Goal: Task Accomplishment & Management: Use online tool/utility

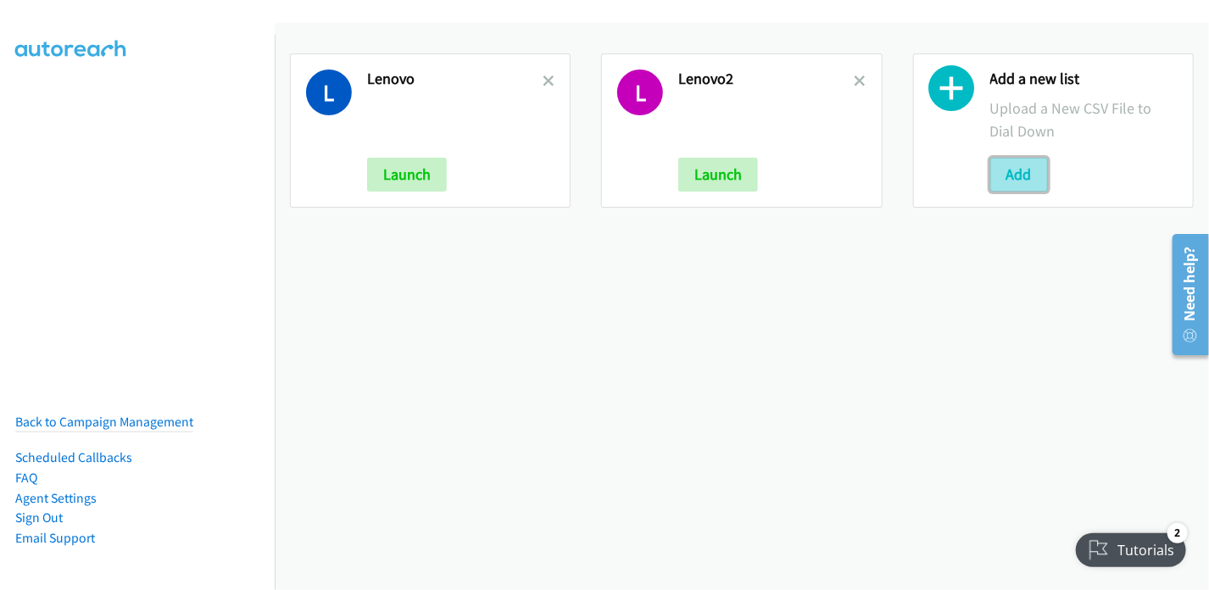
click at [1004, 170] on button "Add" at bounding box center [1019, 175] width 58 height 34
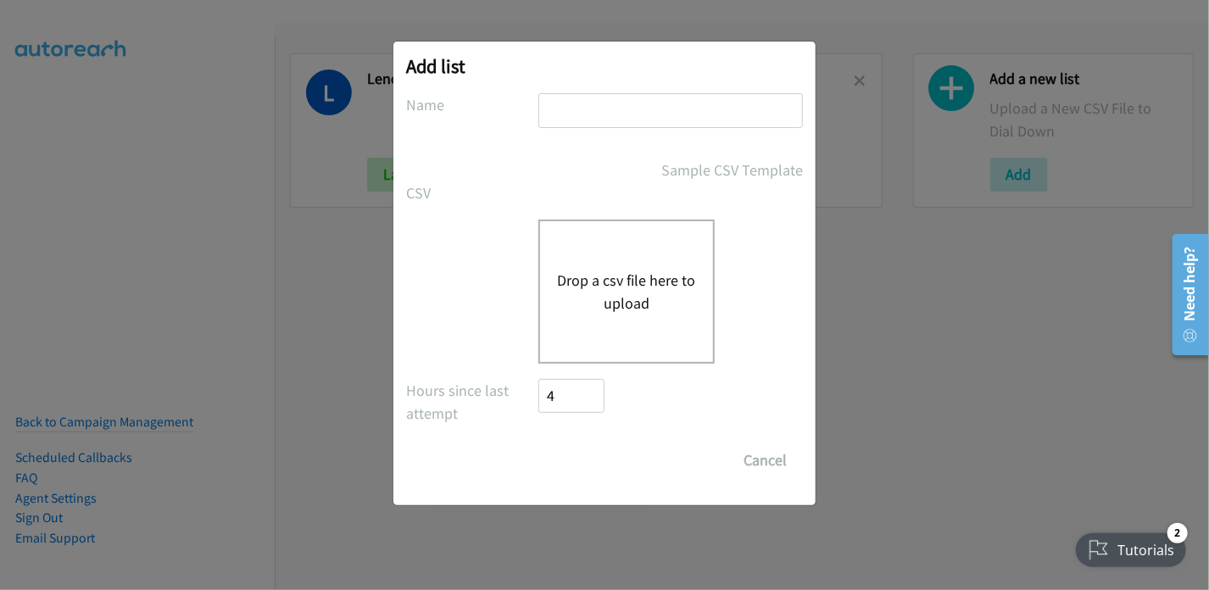
click at [602, 118] on input "text" at bounding box center [670, 110] width 265 height 35
click at [587, 100] on input "text" at bounding box center [670, 110] width 265 height 35
type input "Lenovo"
click at [549, 192] on div "CSV Existing List Add to List New List" at bounding box center [604, 192] width 397 height 23
click at [586, 289] on button "Drop a csv file here to upload" at bounding box center [626, 292] width 139 height 46
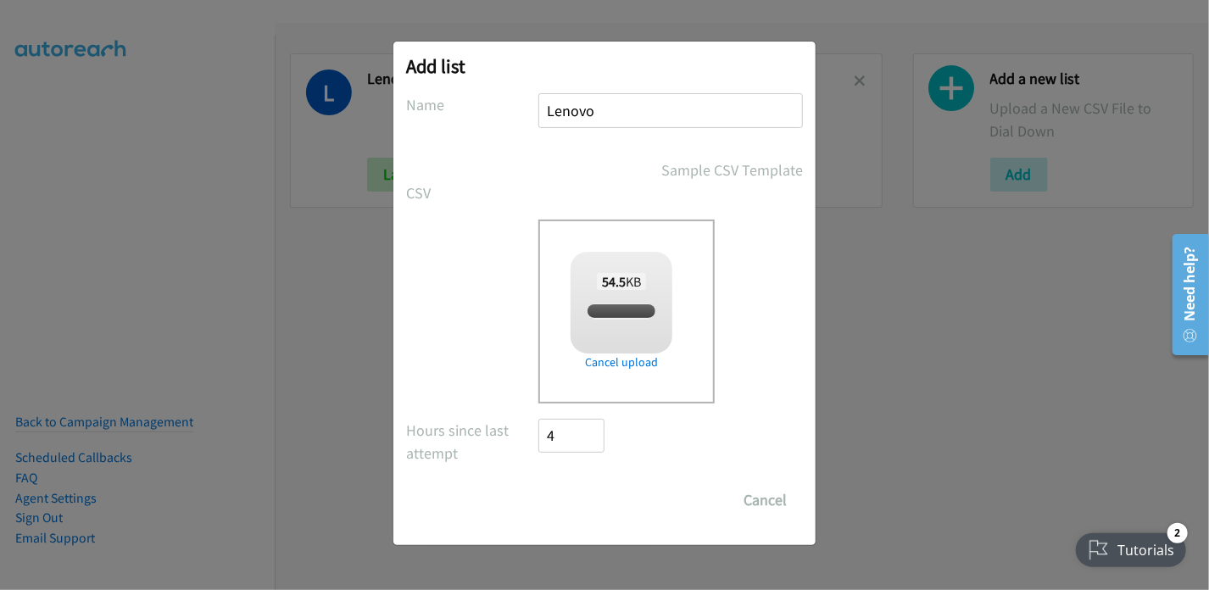
checkbox input "true"
click at [583, 501] on input "Save List" at bounding box center [582, 500] width 89 height 34
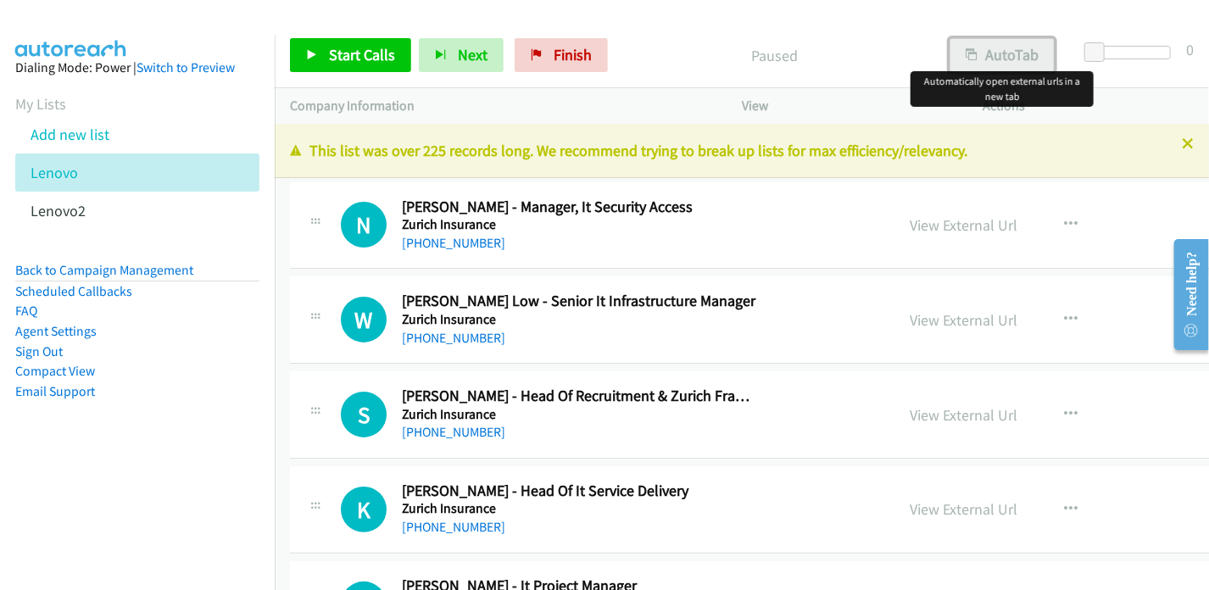
click at [995, 54] on button "AutoTab" at bounding box center [1002, 55] width 105 height 34
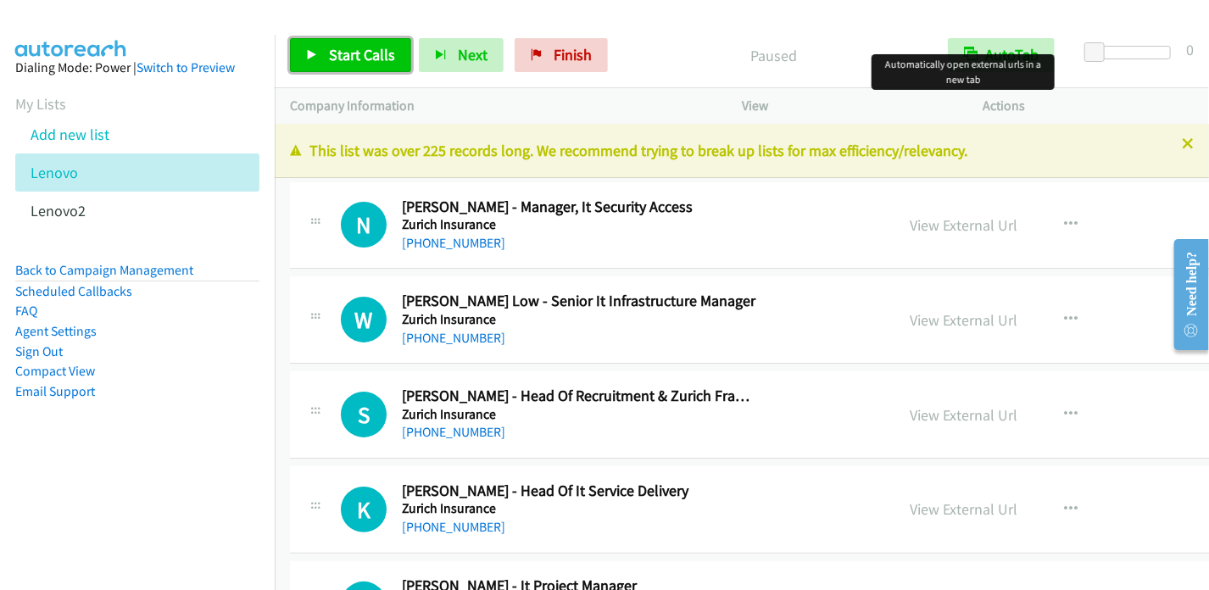
click at [351, 48] on span "Start Calls" at bounding box center [362, 55] width 66 height 20
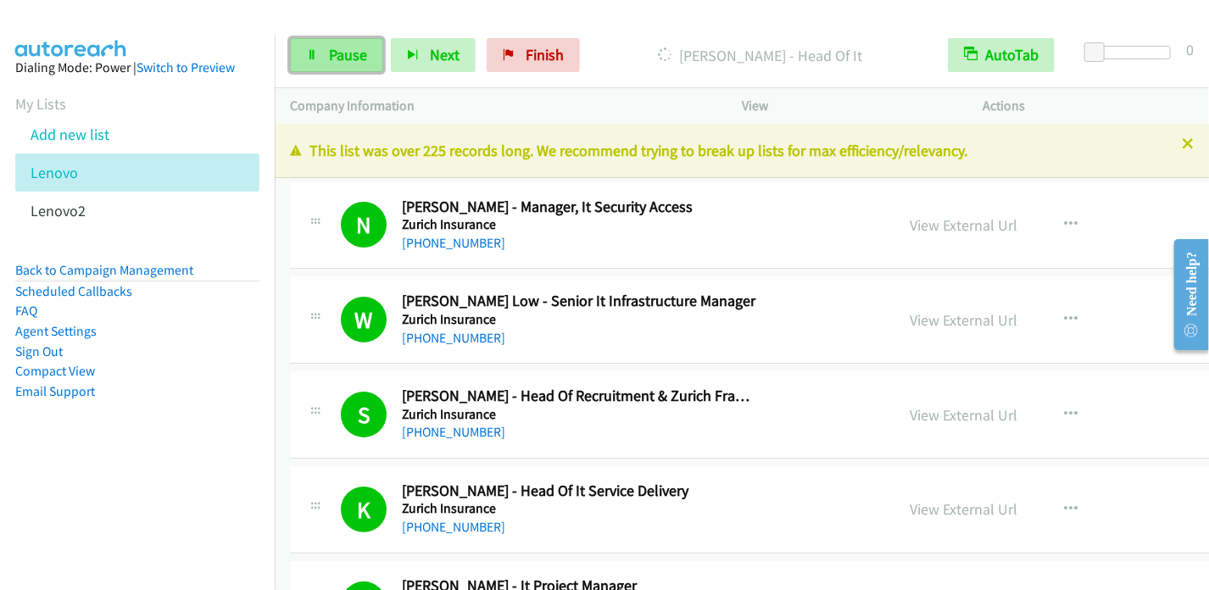
click at [349, 55] on span "Pause" at bounding box center [348, 55] width 38 height 20
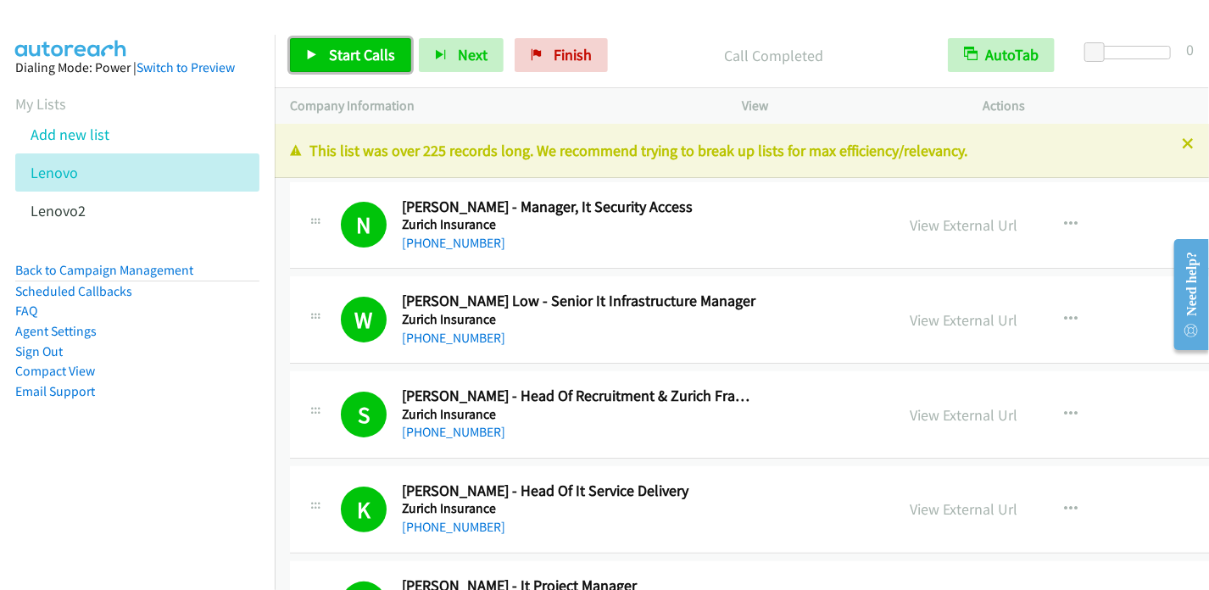
click at [367, 58] on span "Start Calls" at bounding box center [362, 55] width 66 height 20
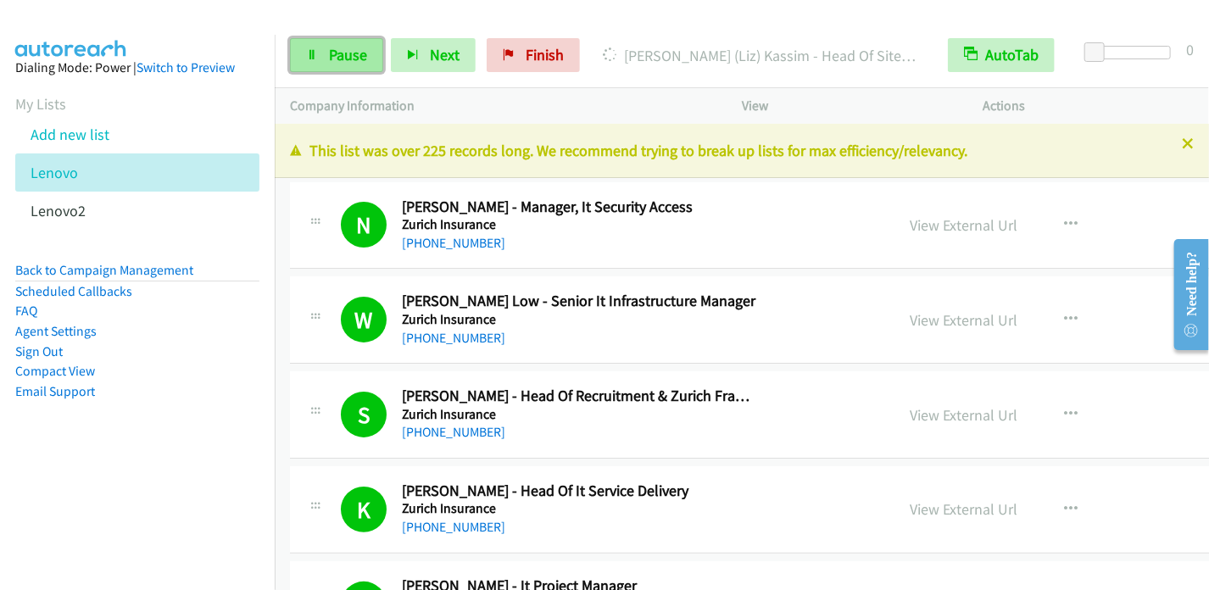
click at [349, 62] on span "Pause" at bounding box center [348, 55] width 38 height 20
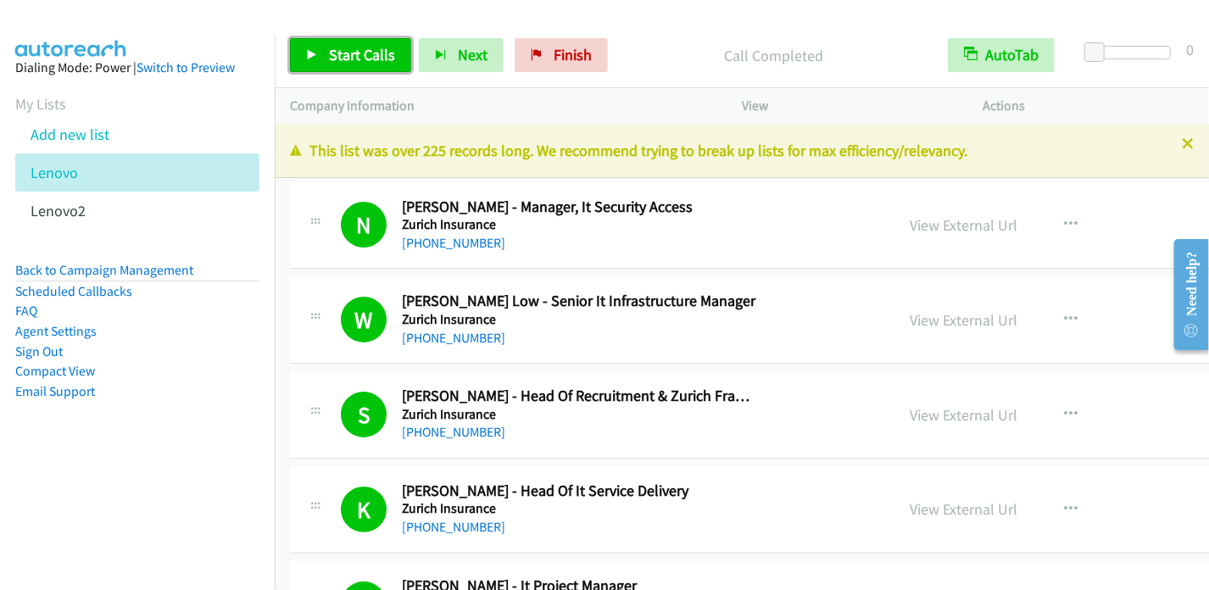
click at [367, 56] on span "Start Calls" at bounding box center [362, 55] width 66 height 20
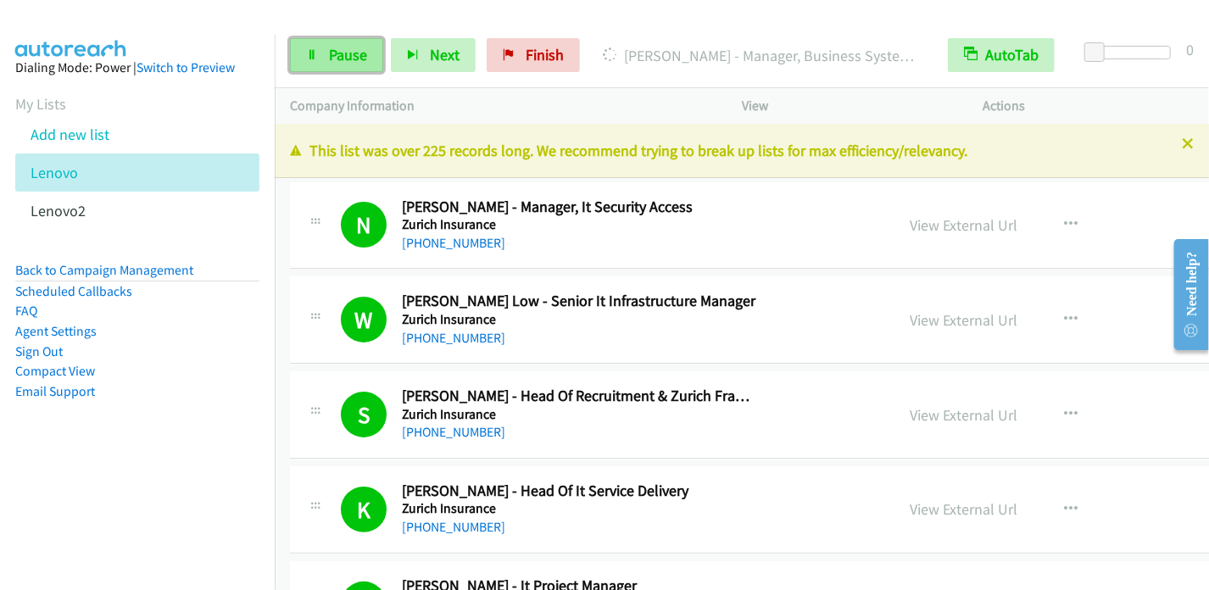
click at [329, 53] on span "Pause" at bounding box center [348, 55] width 38 height 20
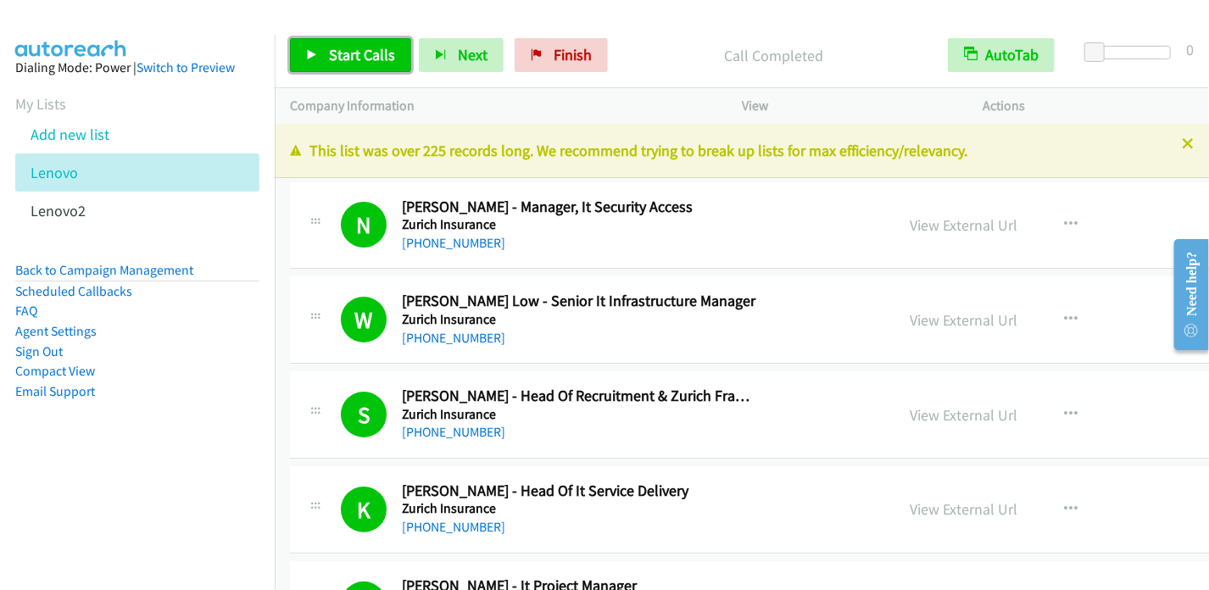
click at [340, 55] on span "Start Calls" at bounding box center [362, 55] width 66 height 20
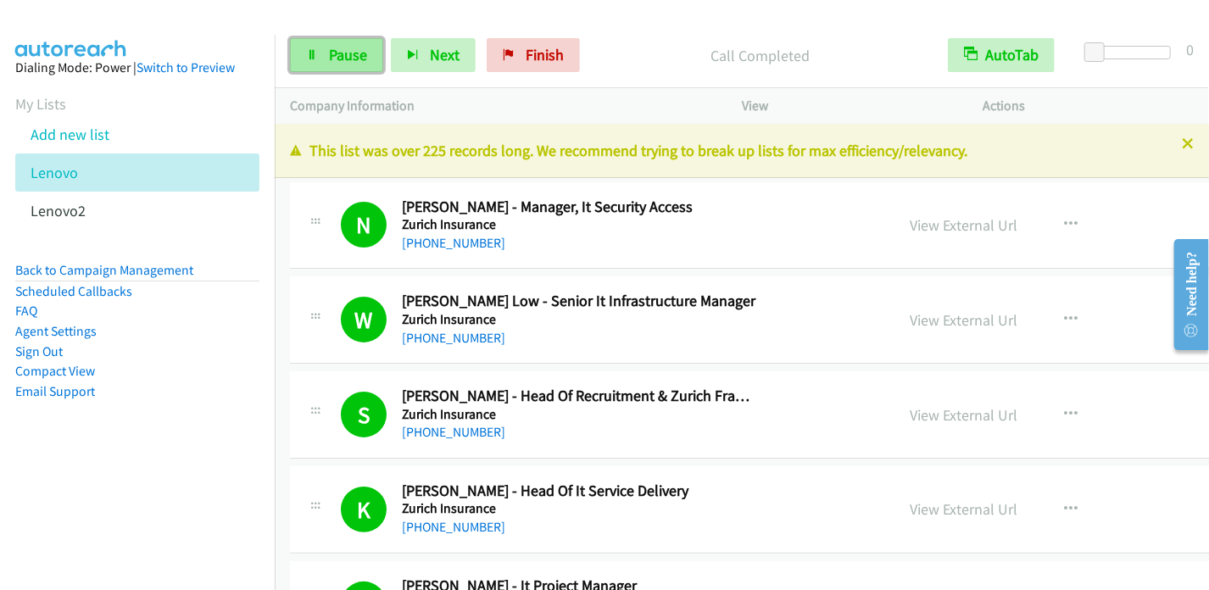
click at [336, 59] on span "Pause" at bounding box center [348, 55] width 38 height 20
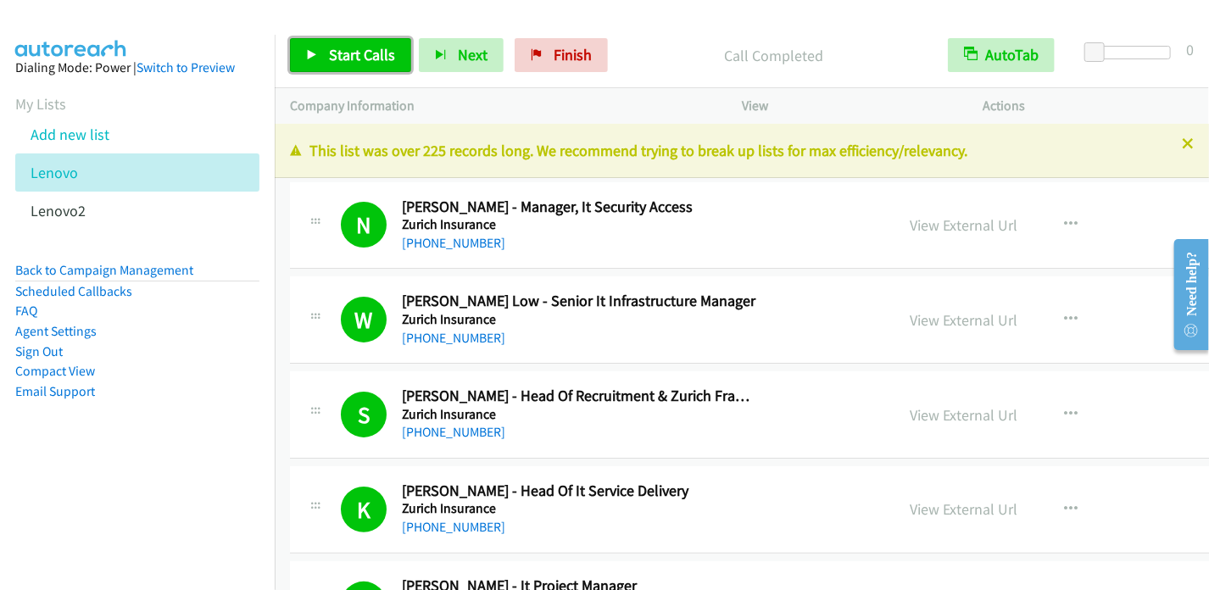
click at [316, 54] on icon at bounding box center [312, 56] width 12 height 12
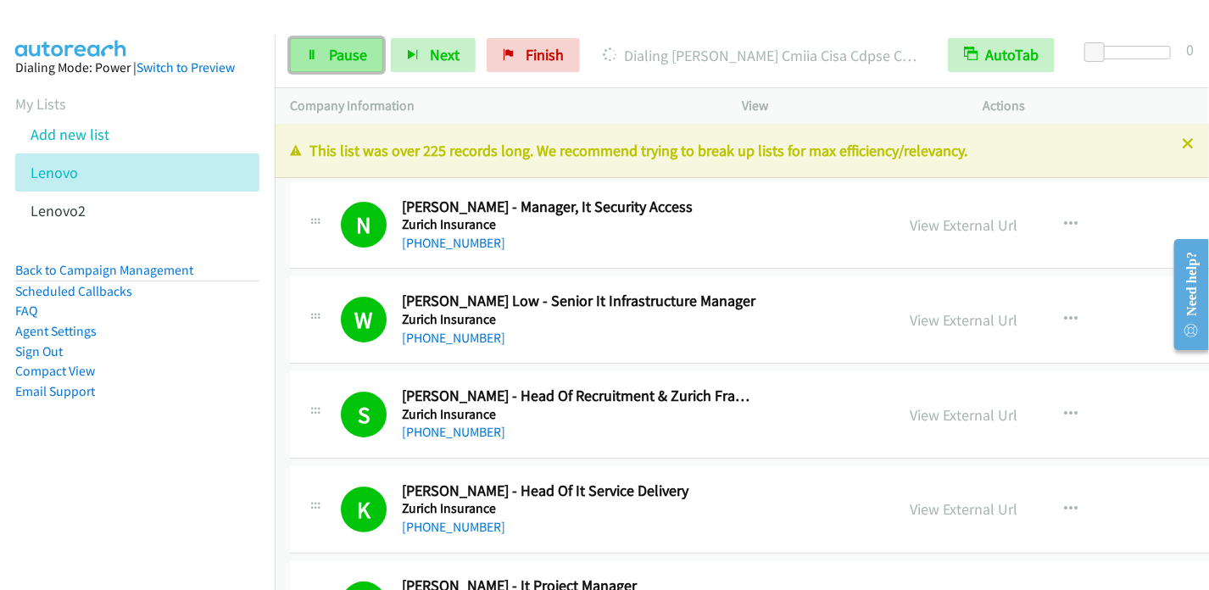
click at [318, 66] on link "Pause" at bounding box center [336, 55] width 93 height 34
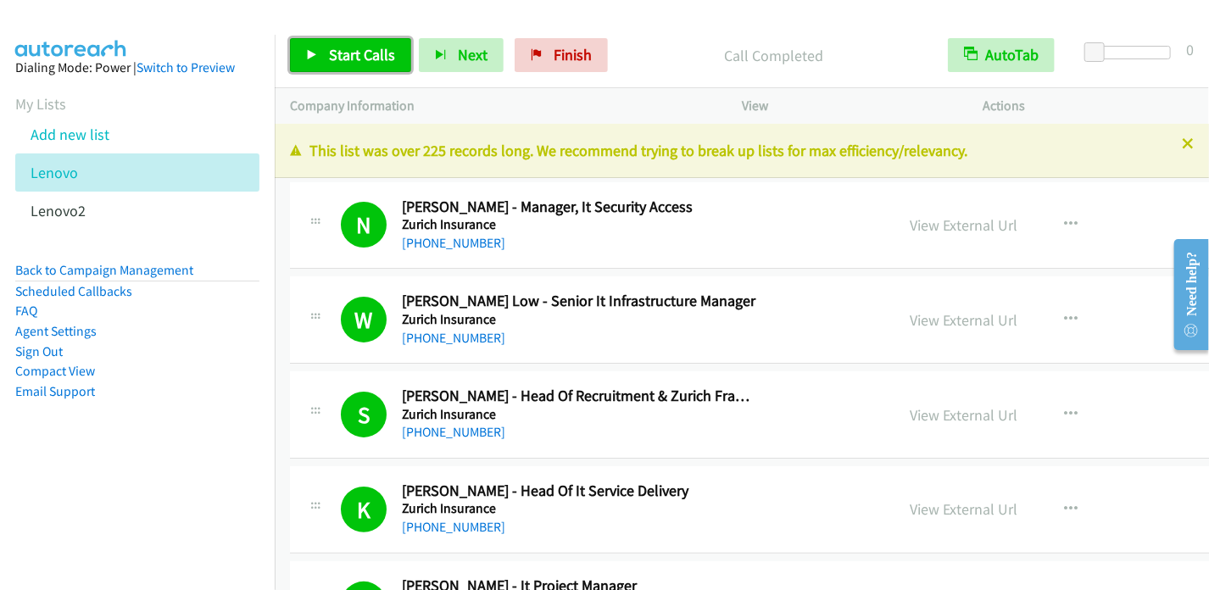
click at [353, 59] on span "Start Calls" at bounding box center [362, 55] width 66 height 20
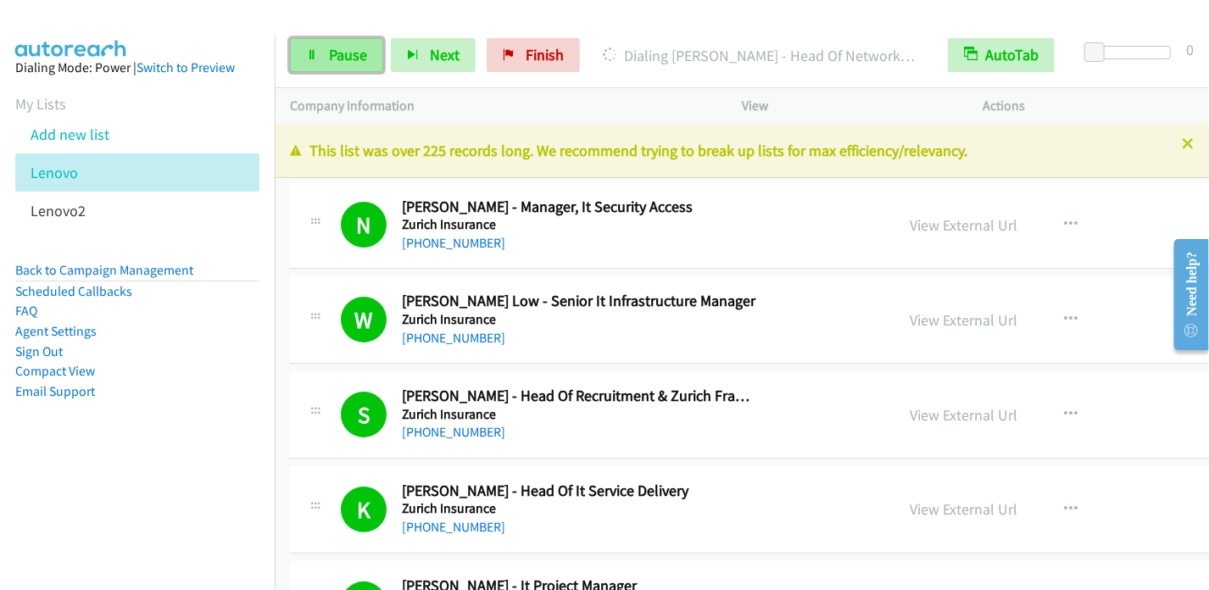
click at [315, 51] on icon at bounding box center [312, 56] width 12 height 12
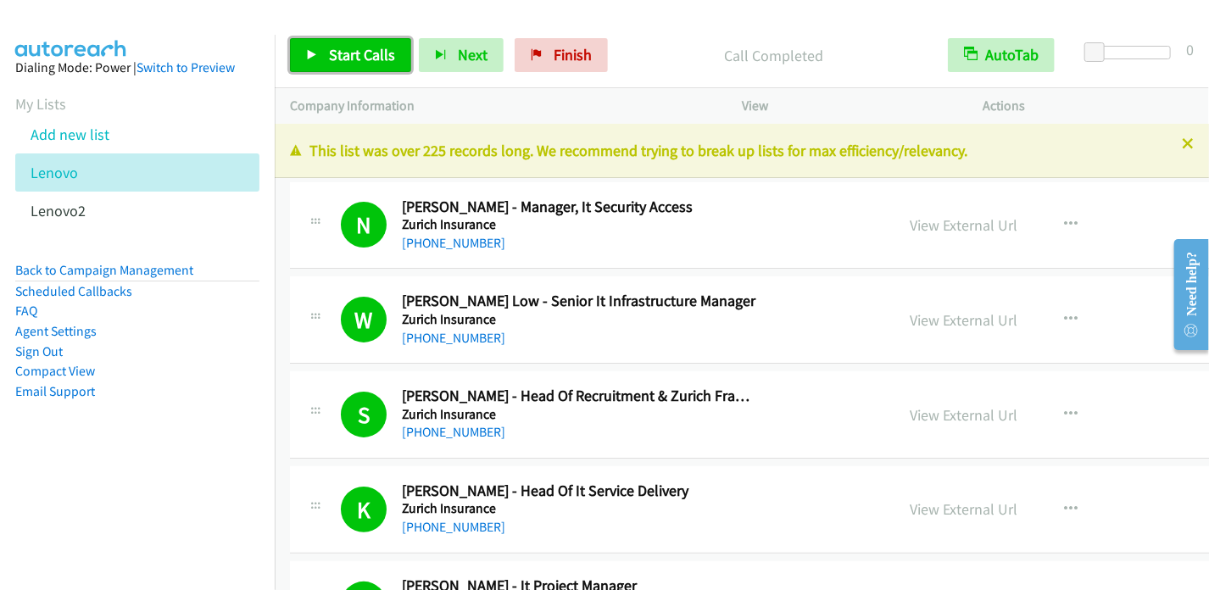
drag, startPoint x: 353, startPoint y: 53, endPoint x: 390, endPoint y: 36, distance: 41.0
click at [353, 53] on span "Start Calls" at bounding box center [362, 55] width 66 height 20
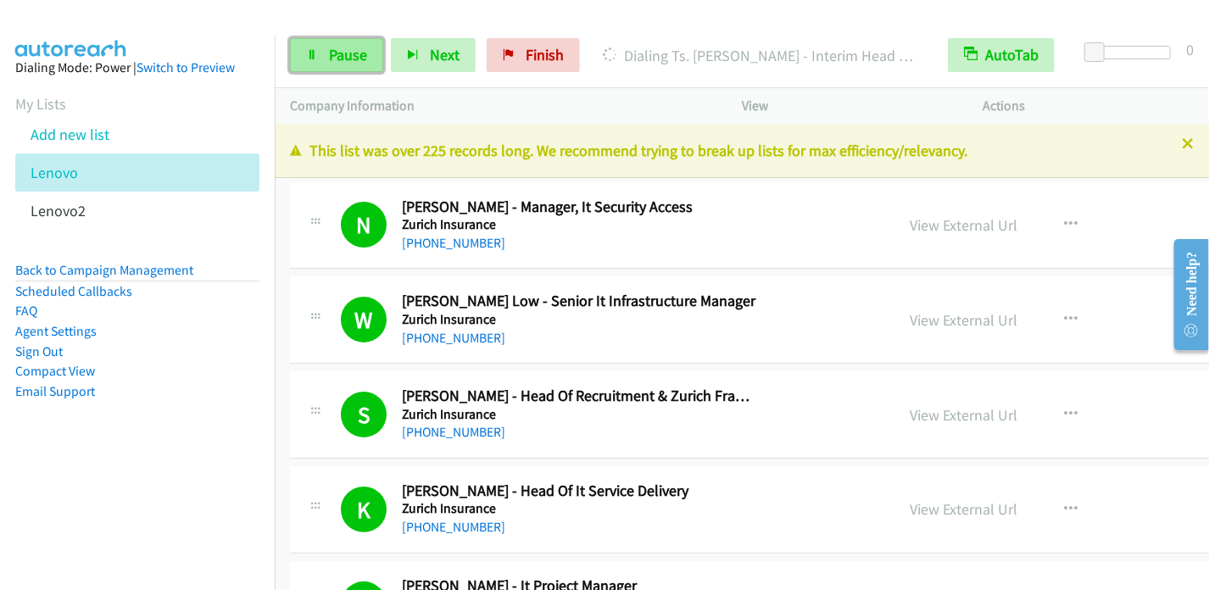
drag, startPoint x: 337, startPoint y: 57, endPoint x: 360, endPoint y: 43, distance: 25.9
click at [337, 57] on span "Pause" at bounding box center [348, 55] width 38 height 20
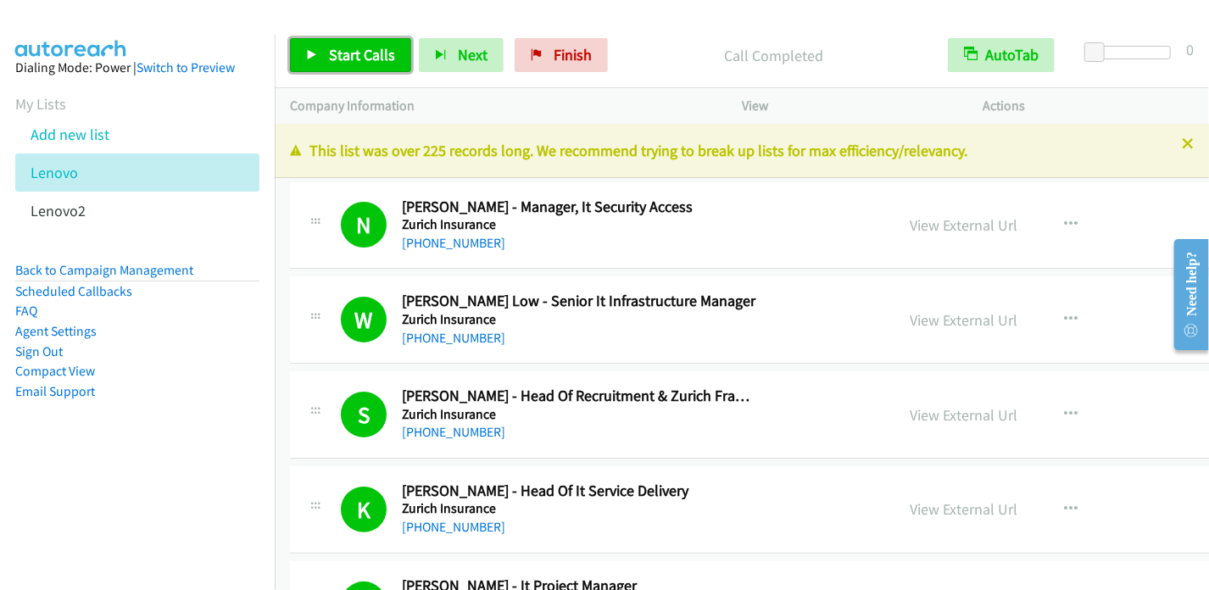
click at [359, 56] on span "Start Calls" at bounding box center [362, 55] width 66 height 20
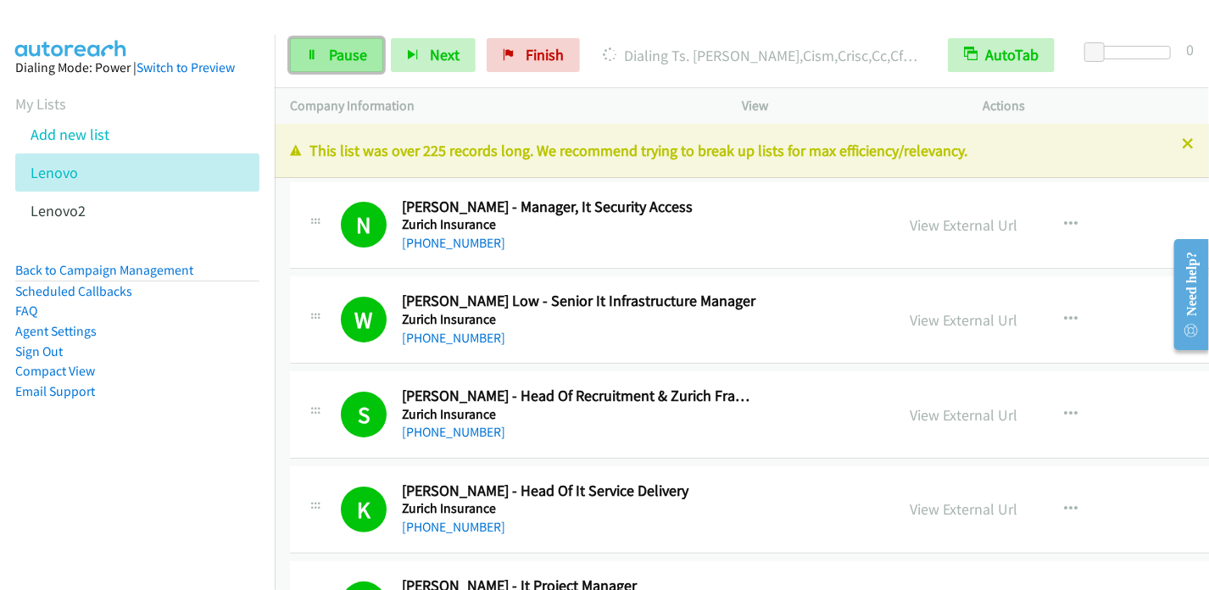
click at [339, 50] on span "Pause" at bounding box center [348, 55] width 38 height 20
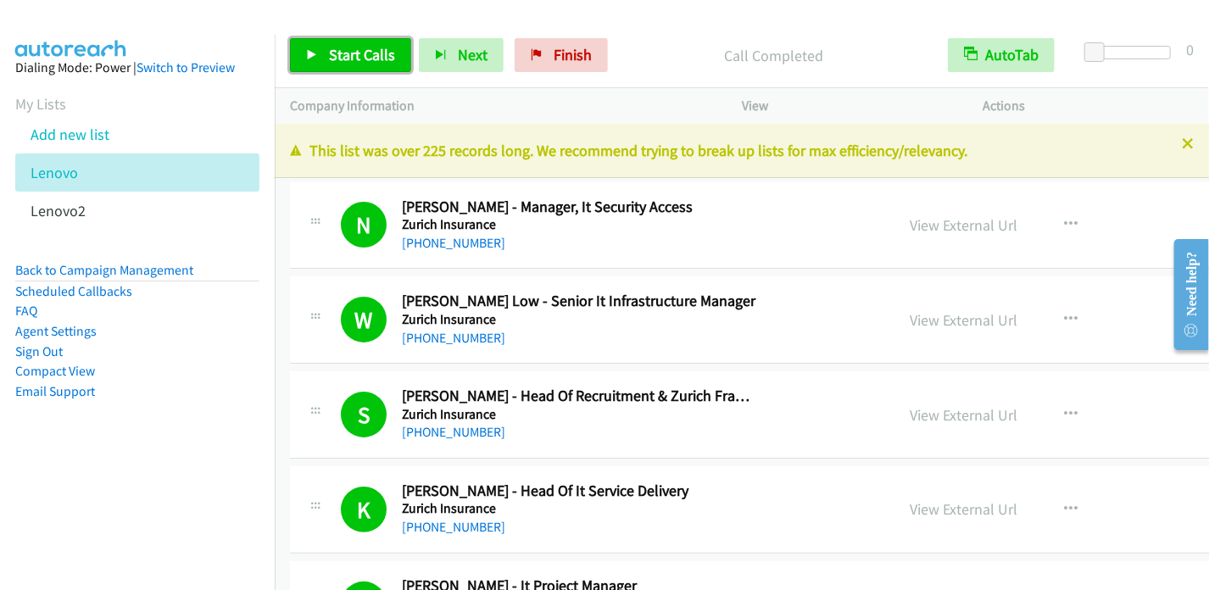
click at [343, 53] on span "Start Calls" at bounding box center [362, 55] width 66 height 20
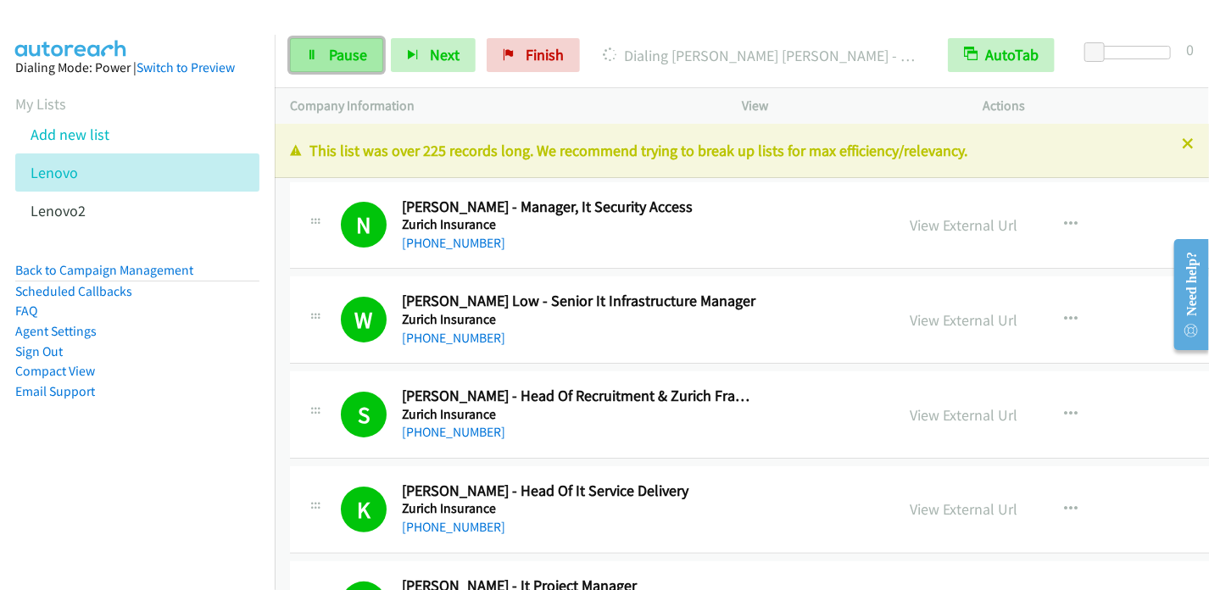
click at [329, 57] on span "Pause" at bounding box center [348, 55] width 38 height 20
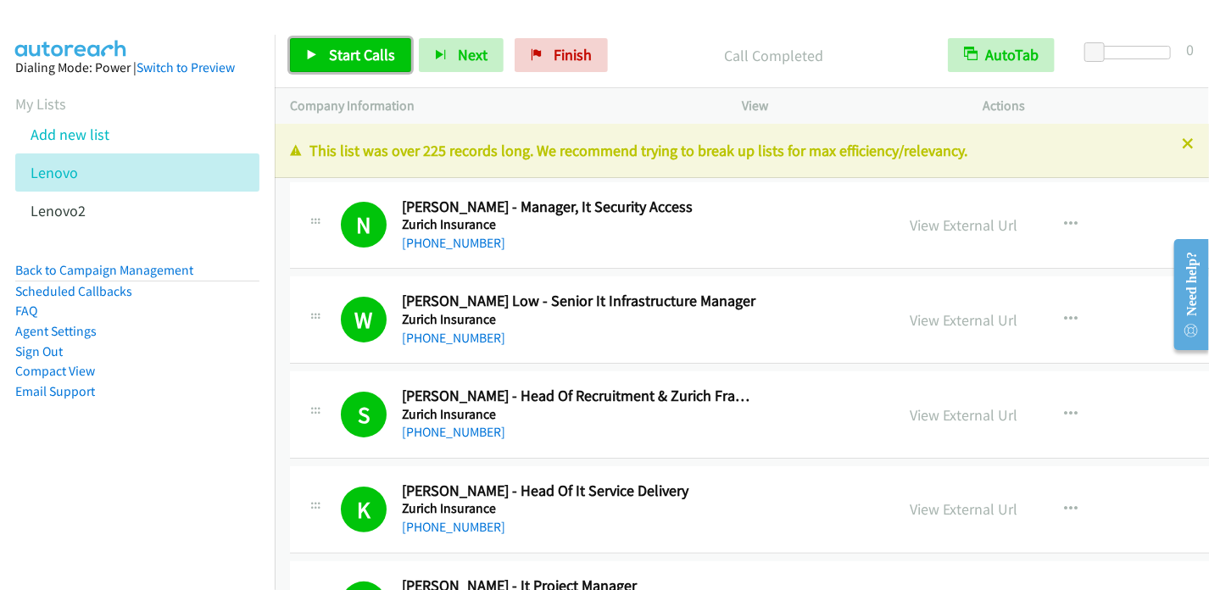
click at [354, 55] on span "Start Calls" at bounding box center [362, 55] width 66 height 20
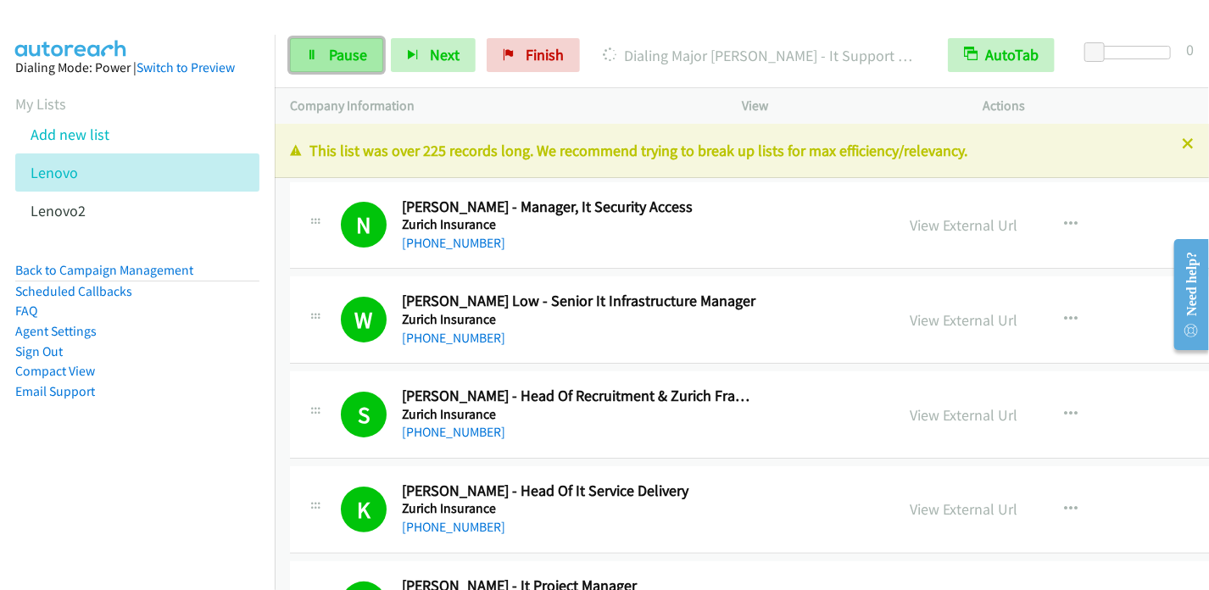
click at [334, 53] on span "Pause" at bounding box center [348, 55] width 38 height 20
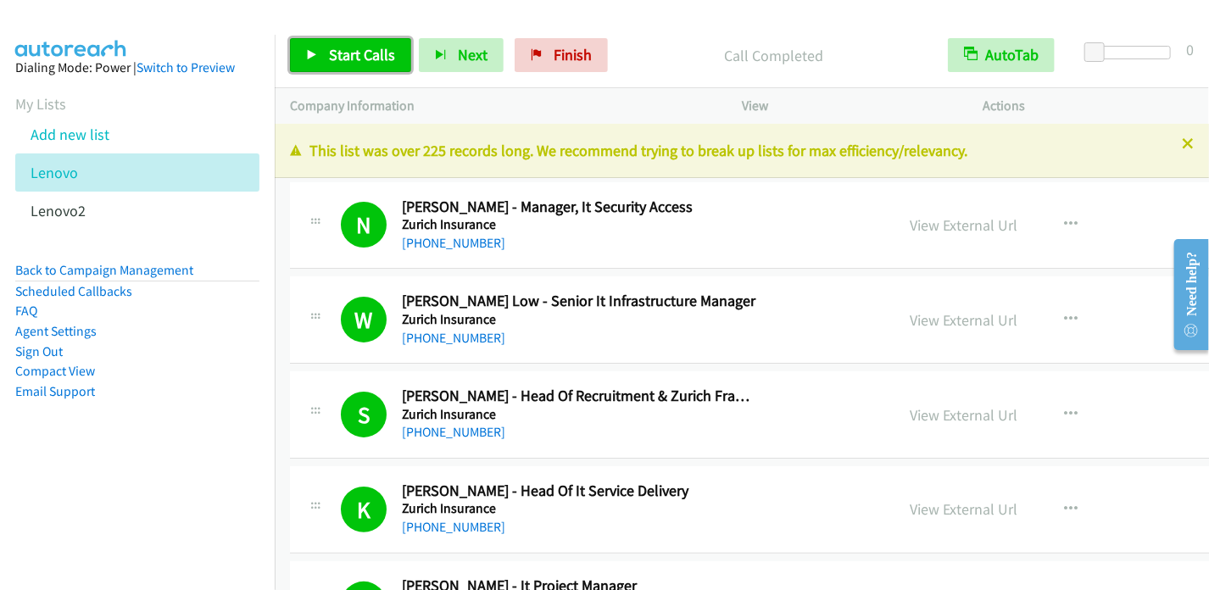
click at [365, 54] on span "Start Calls" at bounding box center [362, 55] width 66 height 20
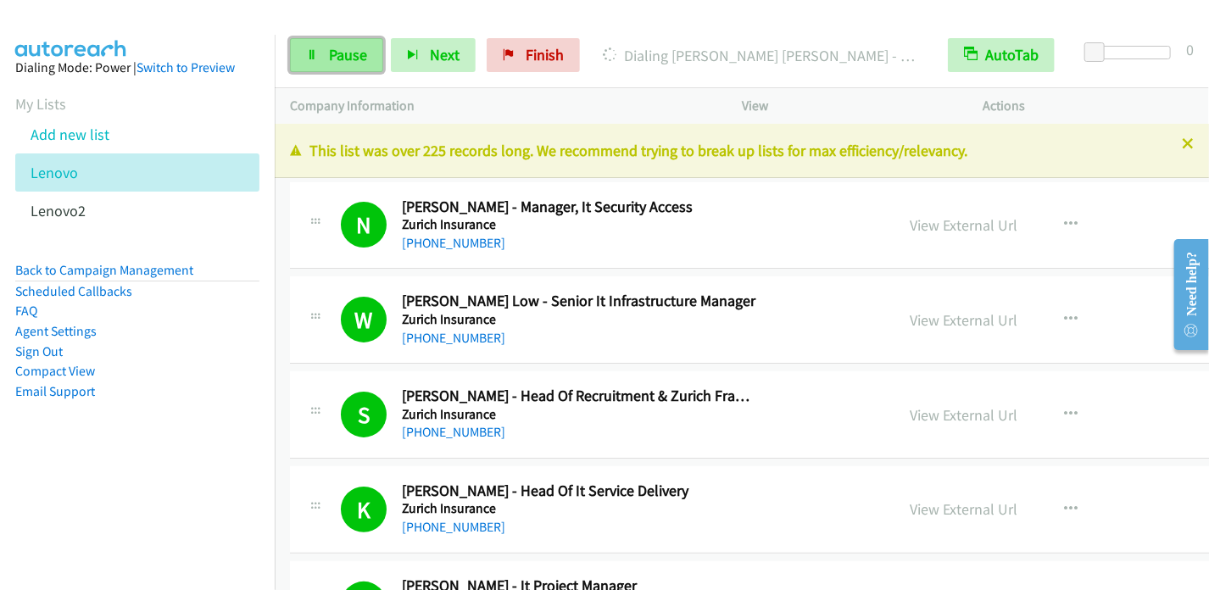
click at [316, 51] on icon at bounding box center [312, 56] width 12 height 12
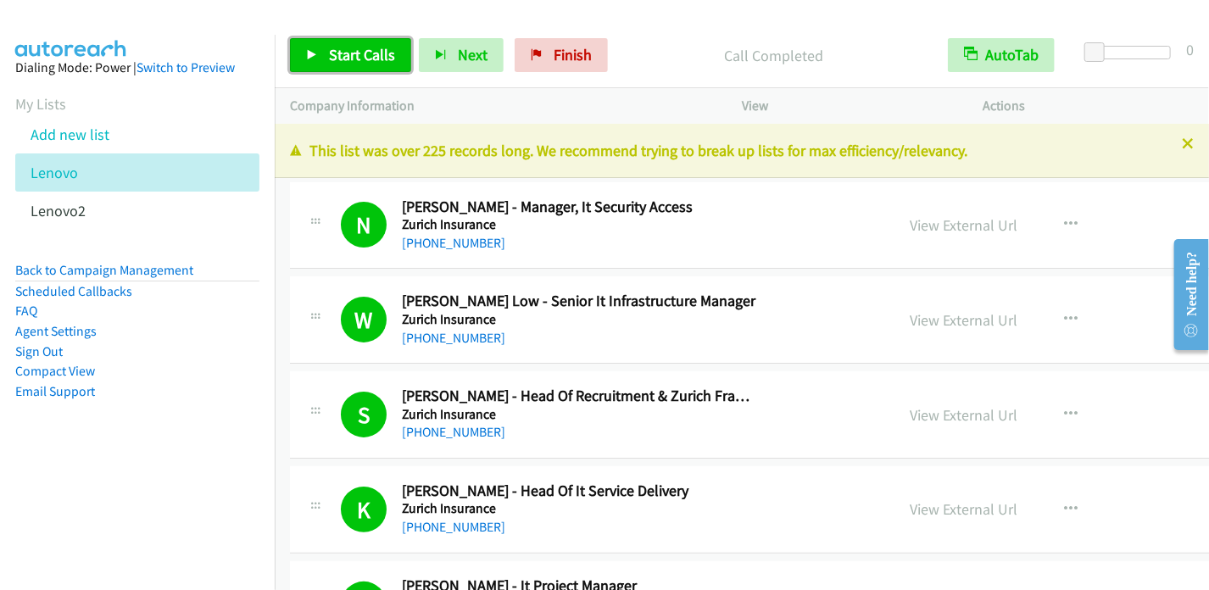
click at [326, 50] on link "Start Calls" at bounding box center [350, 55] width 121 height 34
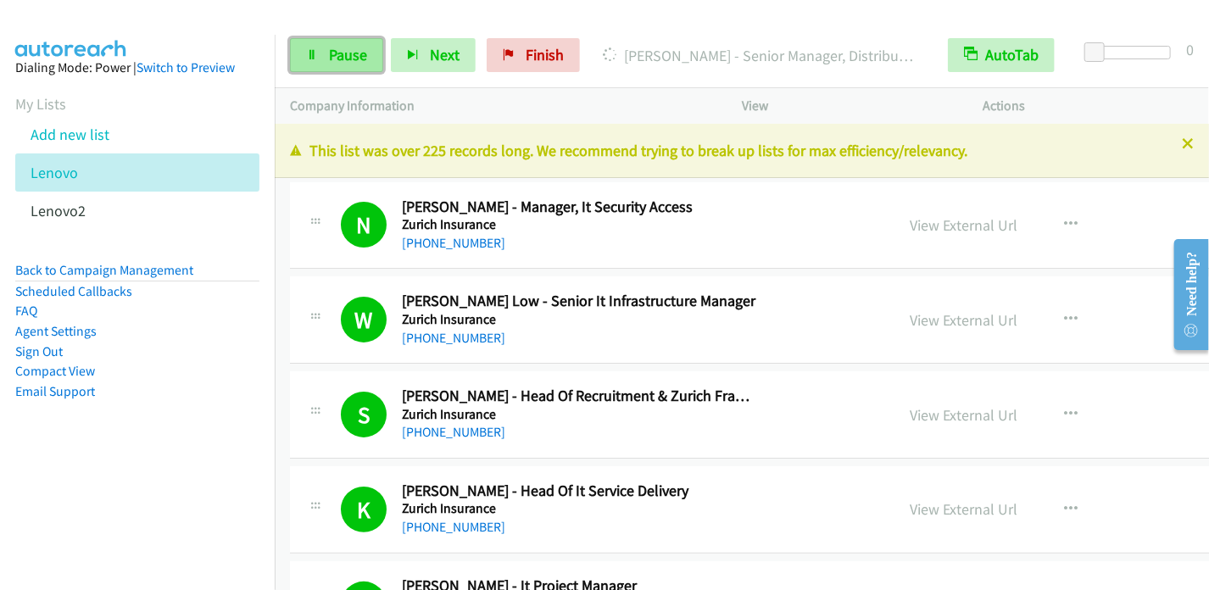
click at [337, 56] on span "Pause" at bounding box center [348, 55] width 38 height 20
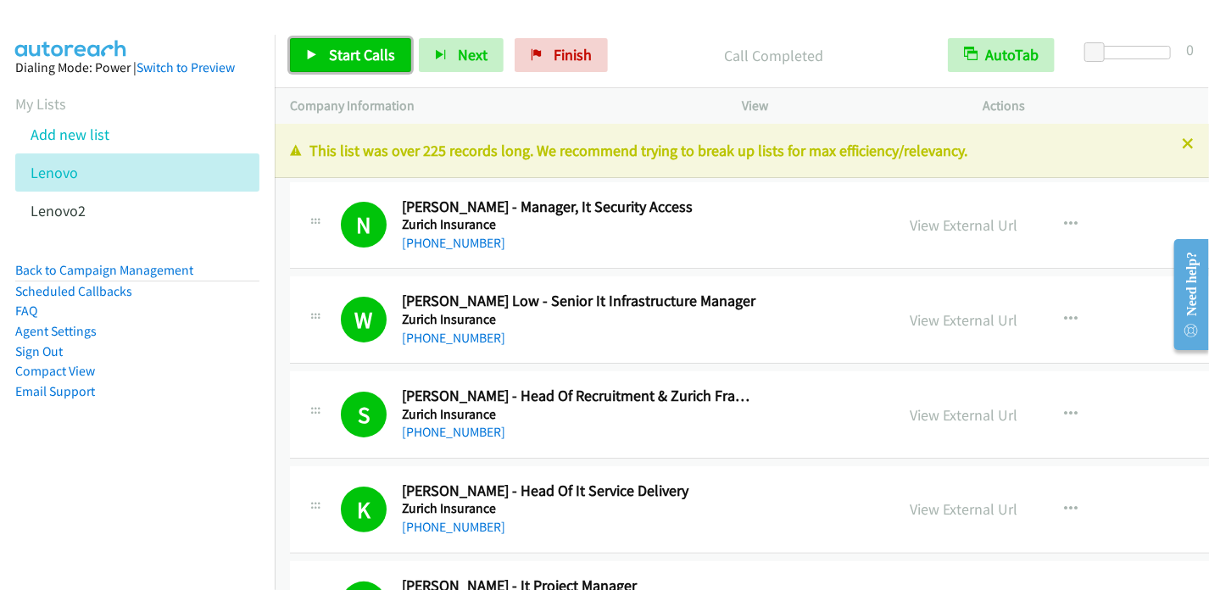
click at [324, 49] on link "Start Calls" at bounding box center [350, 55] width 121 height 34
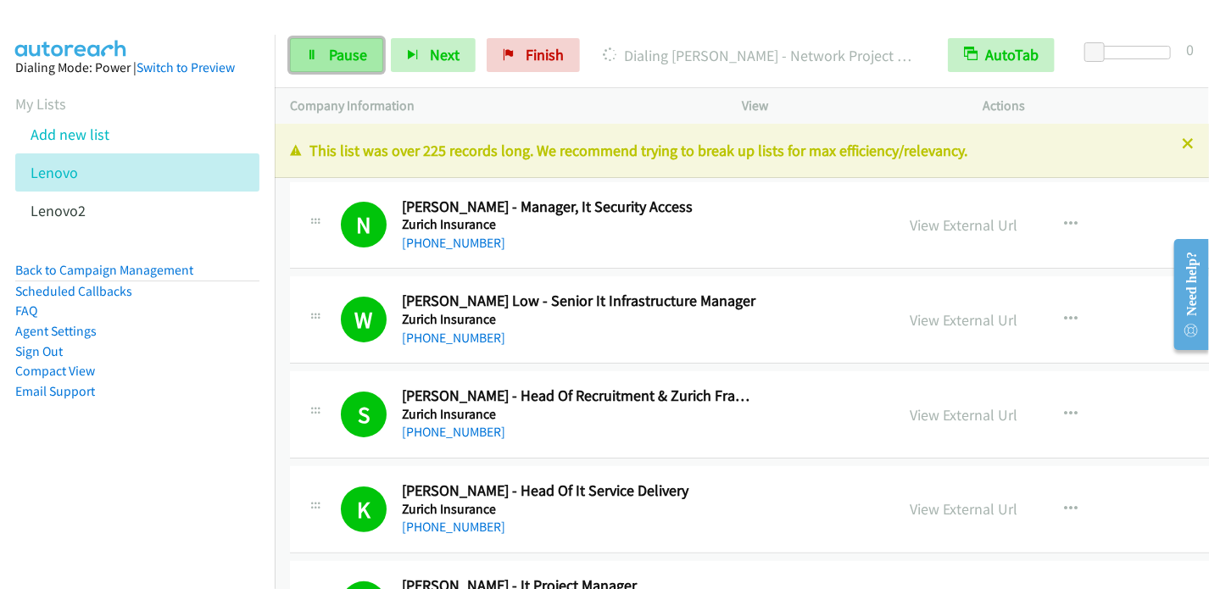
click at [306, 50] on icon at bounding box center [312, 56] width 12 height 12
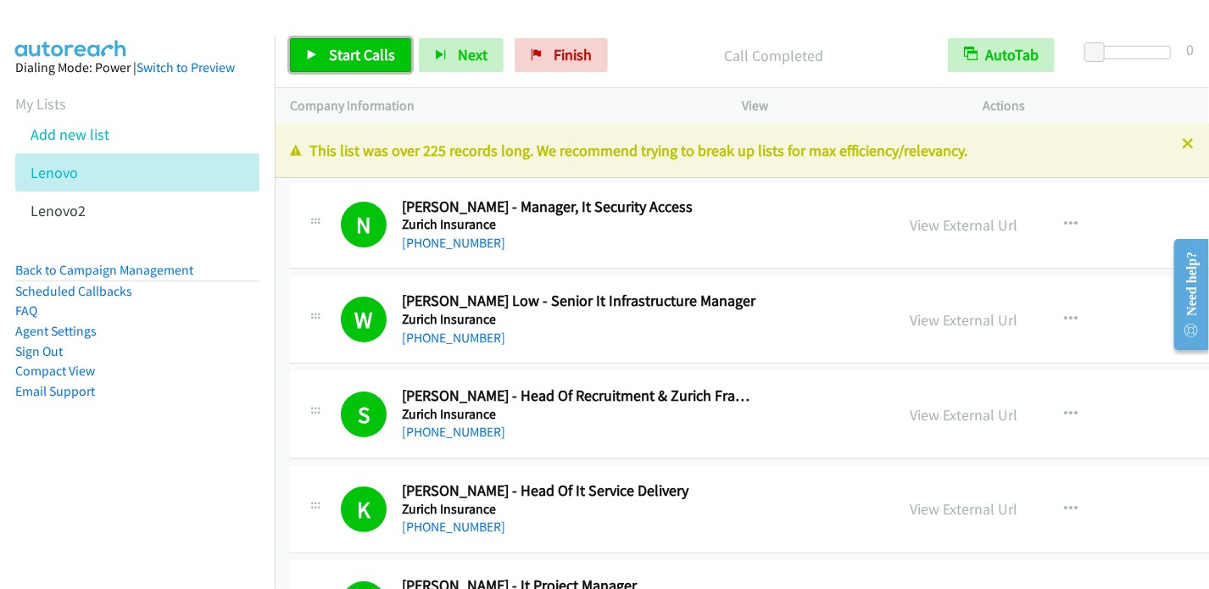
click at [354, 45] on span "Start Calls" at bounding box center [362, 55] width 66 height 20
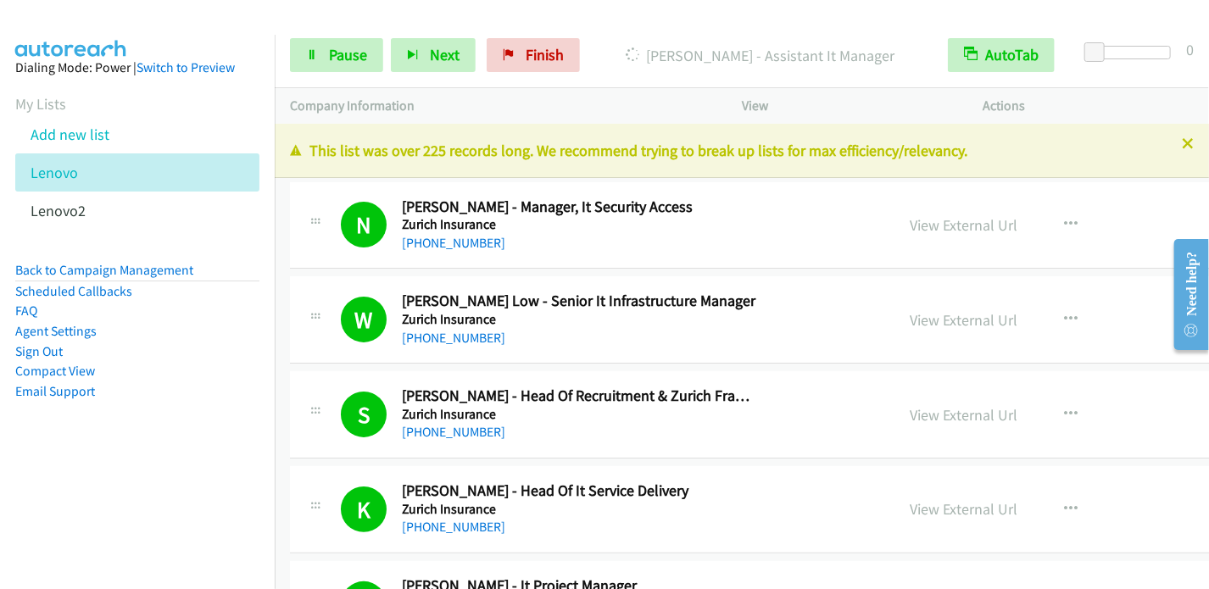
click at [349, 72] on div "Start Calls Pause Next Finish [PERSON_NAME] - Assistant It Manager AutoTab Auto…" at bounding box center [742, 55] width 934 height 65
click at [353, 58] on span "Pause" at bounding box center [348, 55] width 38 height 20
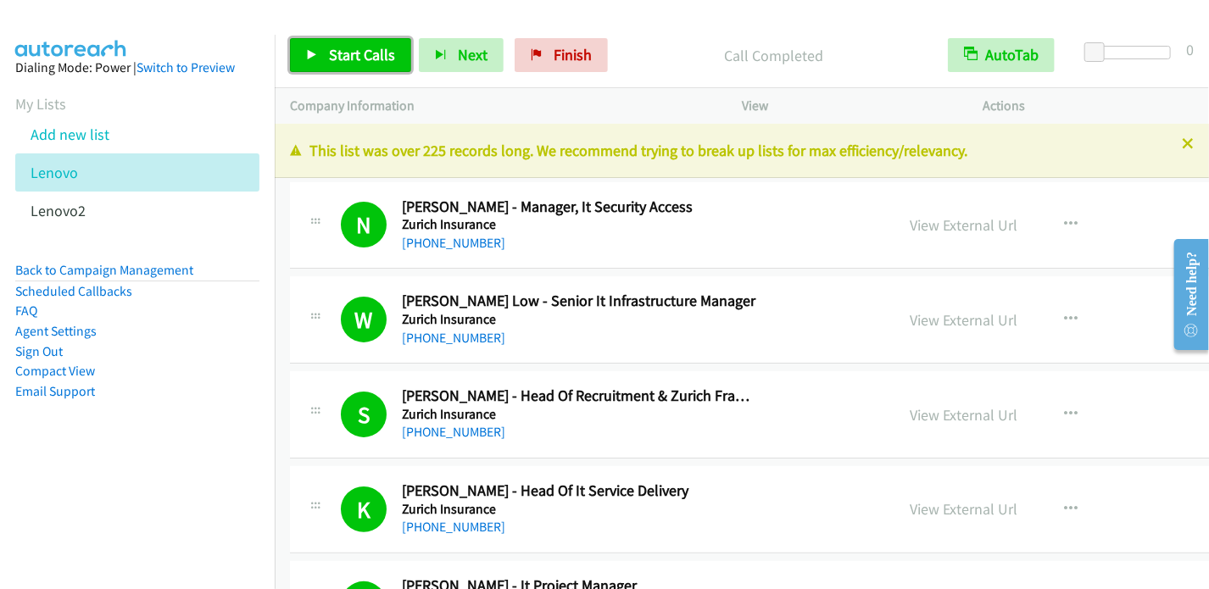
click at [363, 48] on span "Start Calls" at bounding box center [362, 55] width 66 height 20
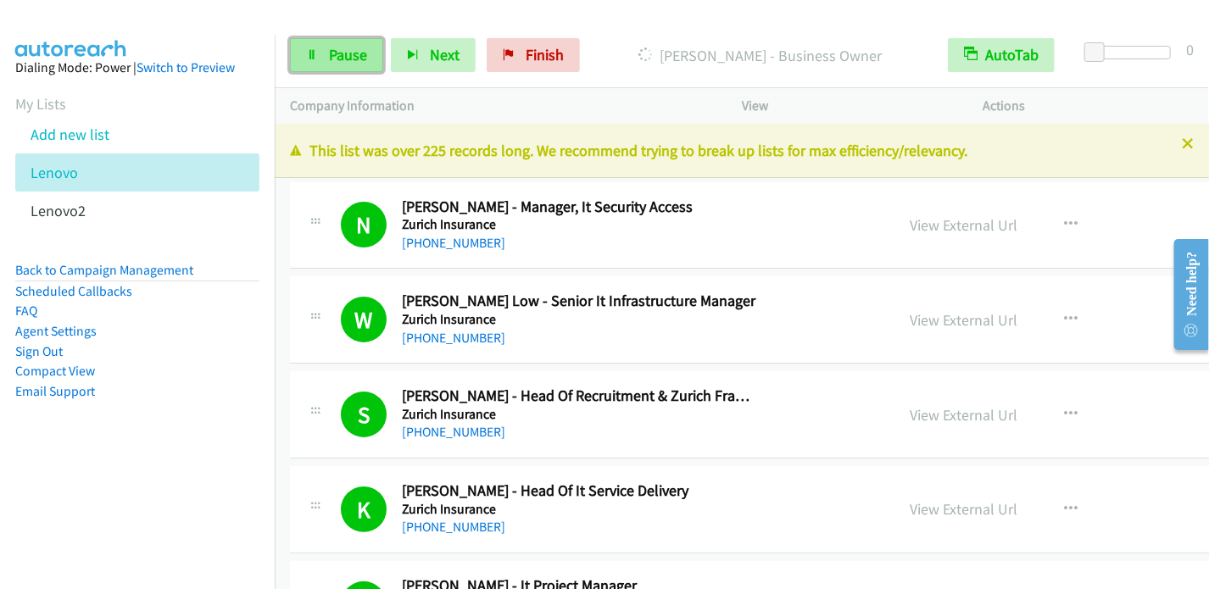
click at [320, 48] on link "Pause" at bounding box center [336, 55] width 93 height 34
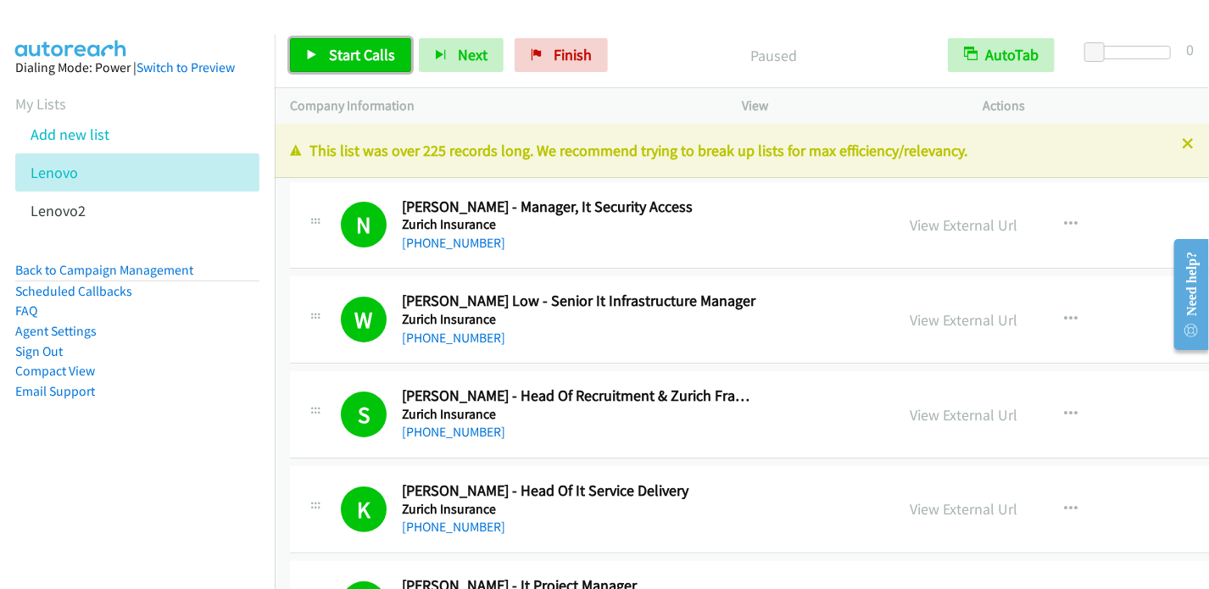
click at [337, 48] on span "Start Calls" at bounding box center [362, 55] width 66 height 20
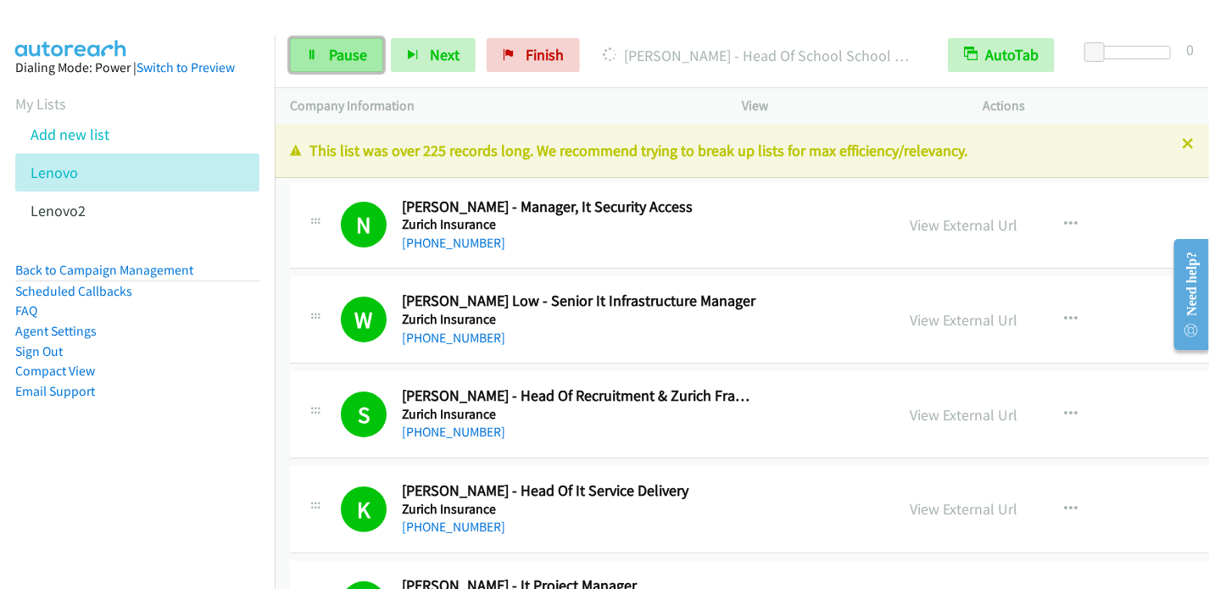
click at [354, 57] on span "Pause" at bounding box center [348, 55] width 38 height 20
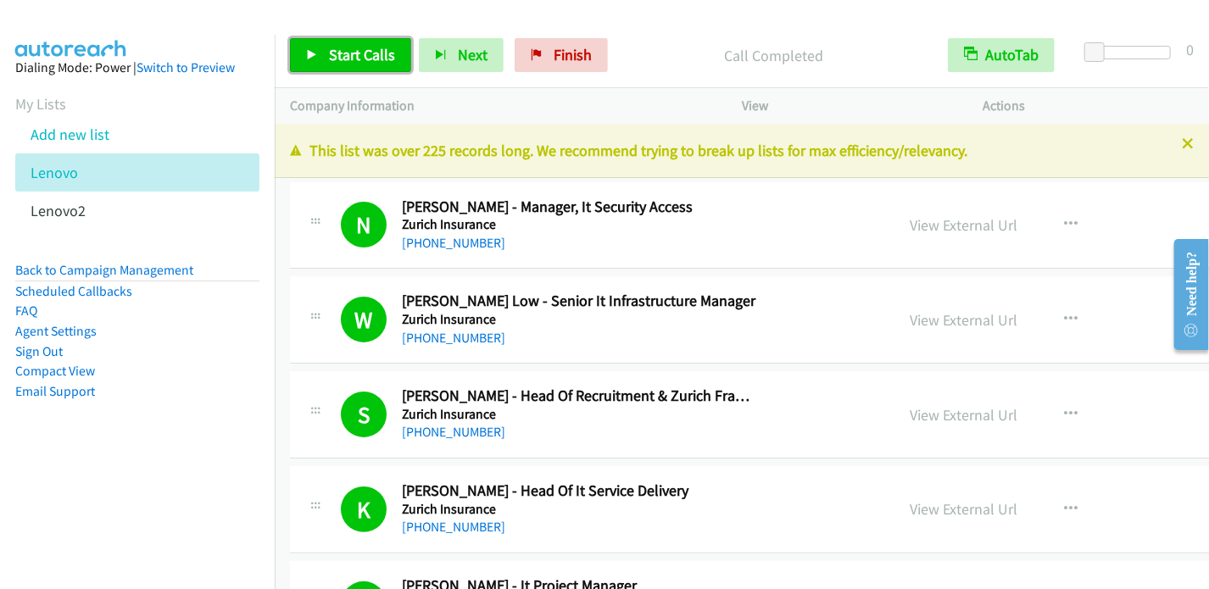
click at [337, 56] on span "Start Calls" at bounding box center [362, 55] width 66 height 20
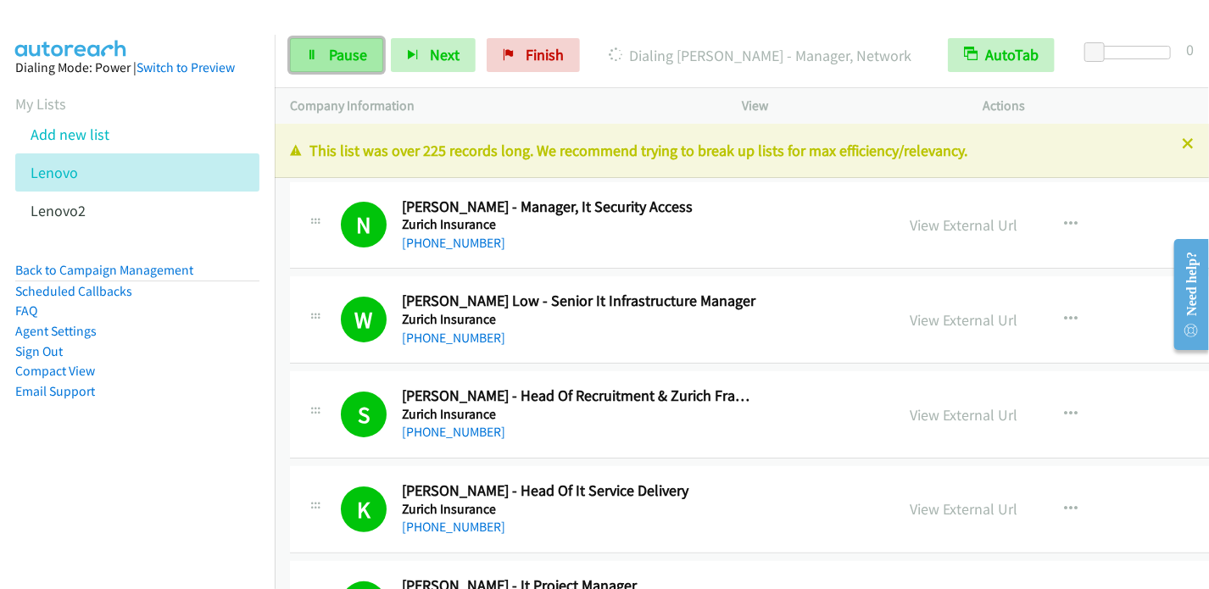
click at [336, 57] on span "Pause" at bounding box center [348, 55] width 38 height 20
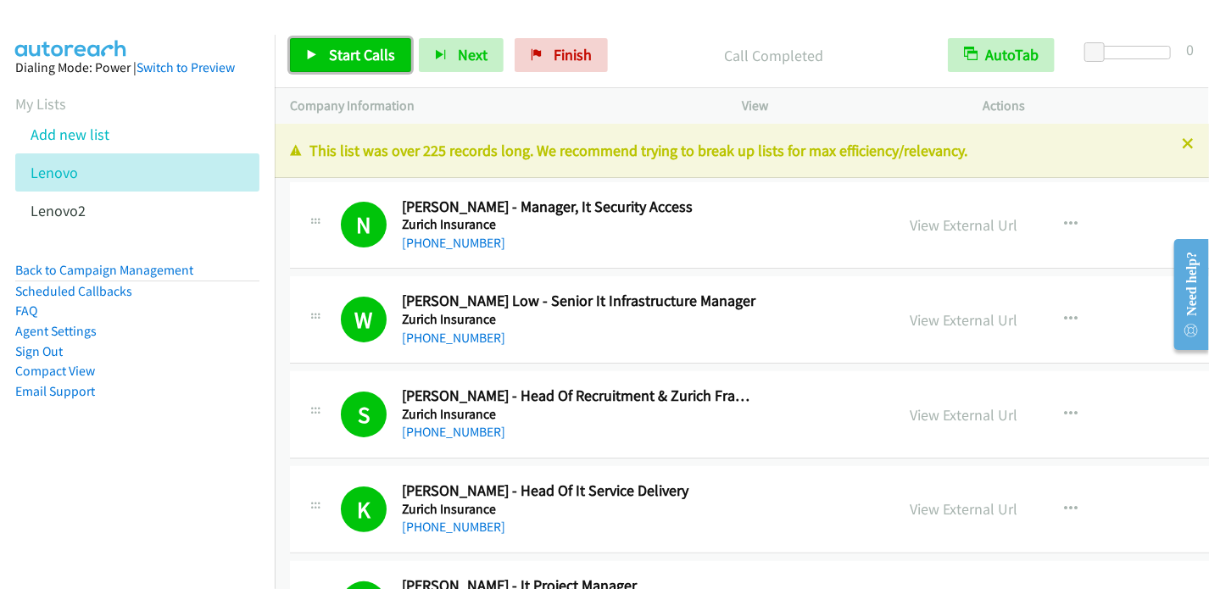
click at [361, 53] on span "Start Calls" at bounding box center [362, 55] width 66 height 20
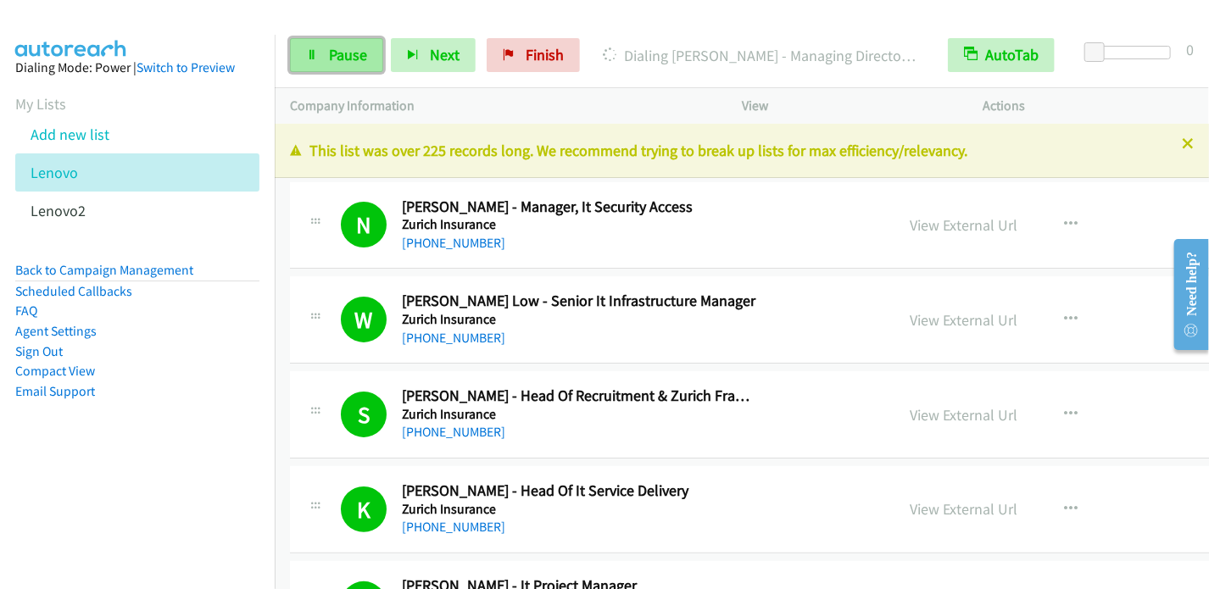
click at [352, 59] on span "Pause" at bounding box center [348, 55] width 38 height 20
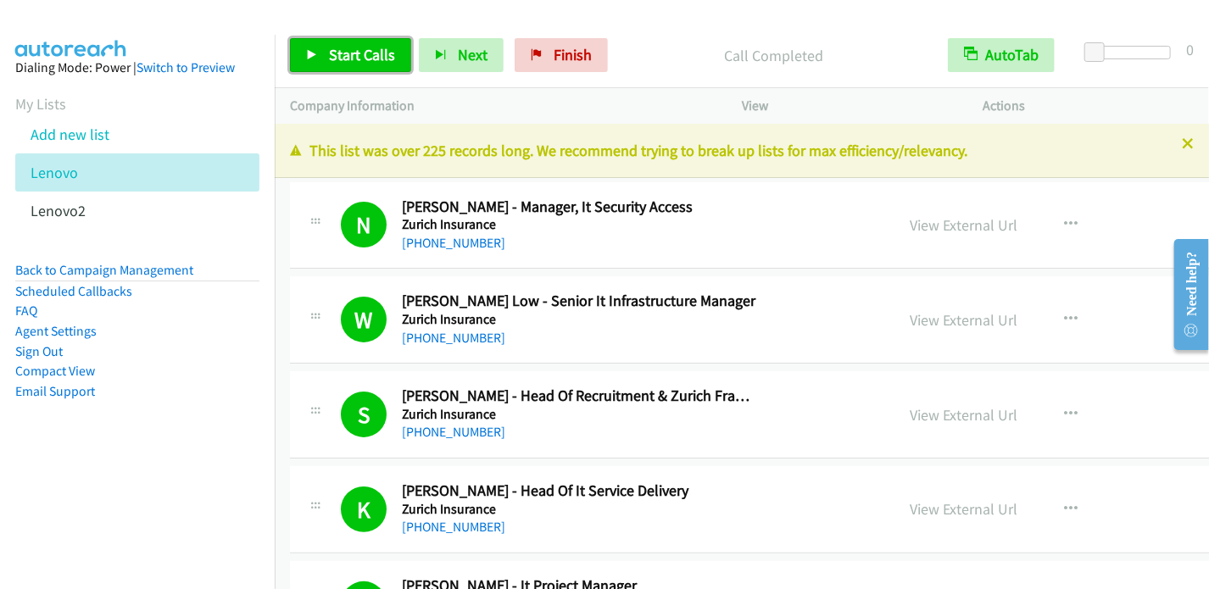
drag, startPoint x: 358, startPoint y: 53, endPoint x: 440, endPoint y: 13, distance: 91.8
click at [357, 53] on span "Start Calls" at bounding box center [362, 55] width 66 height 20
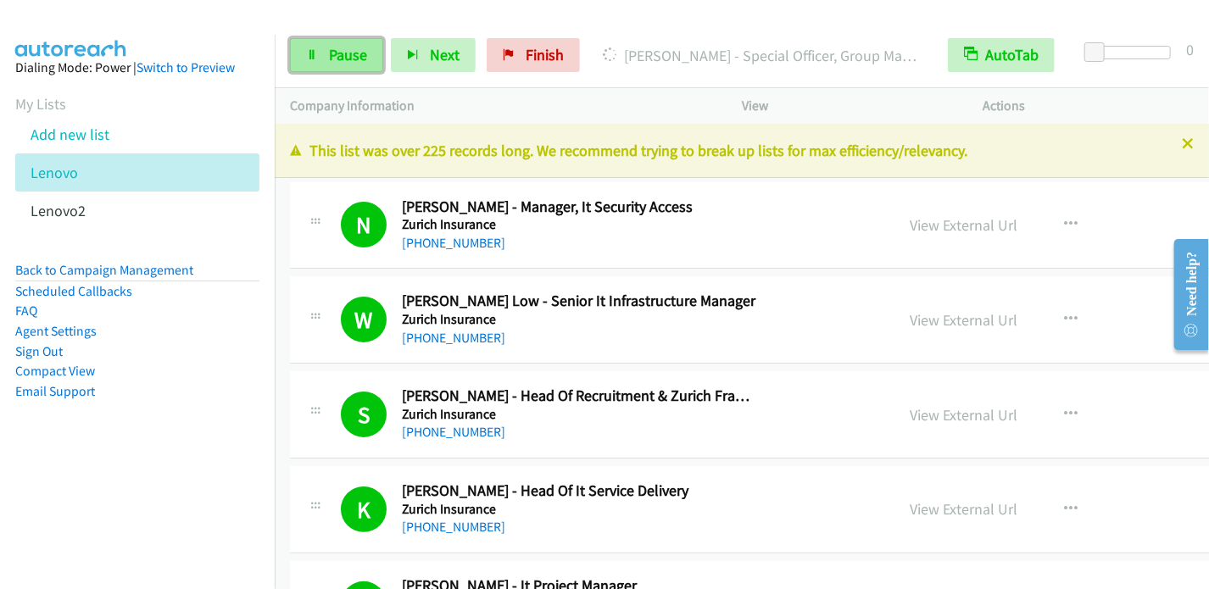
click at [361, 54] on span "Pause" at bounding box center [348, 55] width 38 height 20
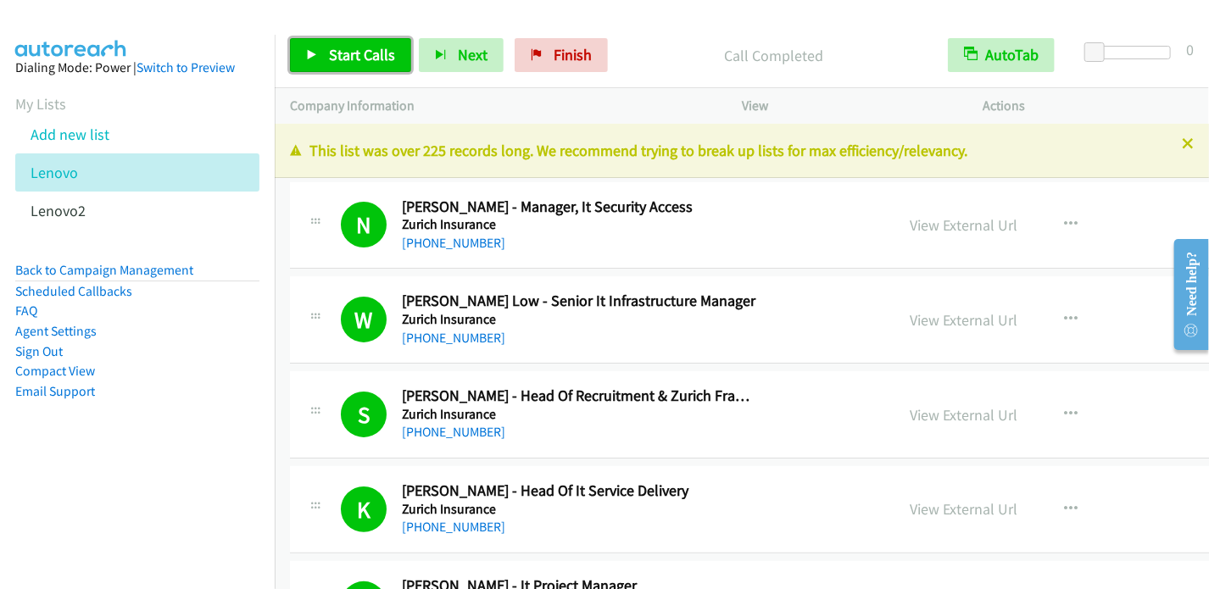
drag, startPoint x: 325, startPoint y: 61, endPoint x: 374, endPoint y: 49, distance: 50.6
click at [326, 61] on link "Start Calls" at bounding box center [350, 55] width 121 height 34
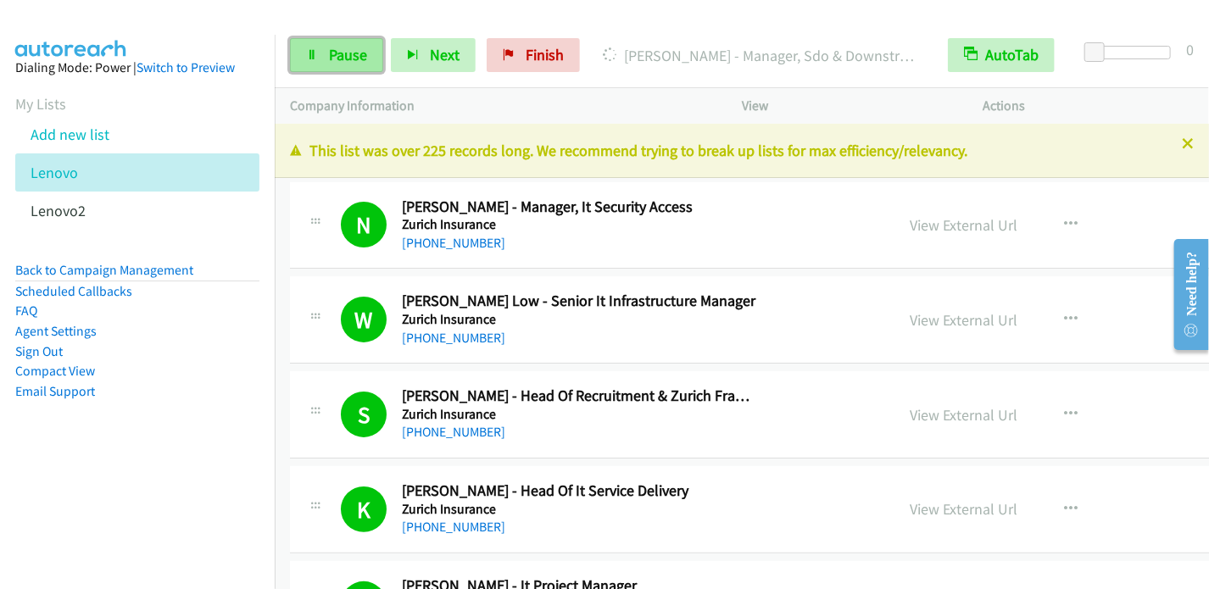
click at [336, 58] on span "Pause" at bounding box center [348, 55] width 38 height 20
